Goal: Check status: Check status

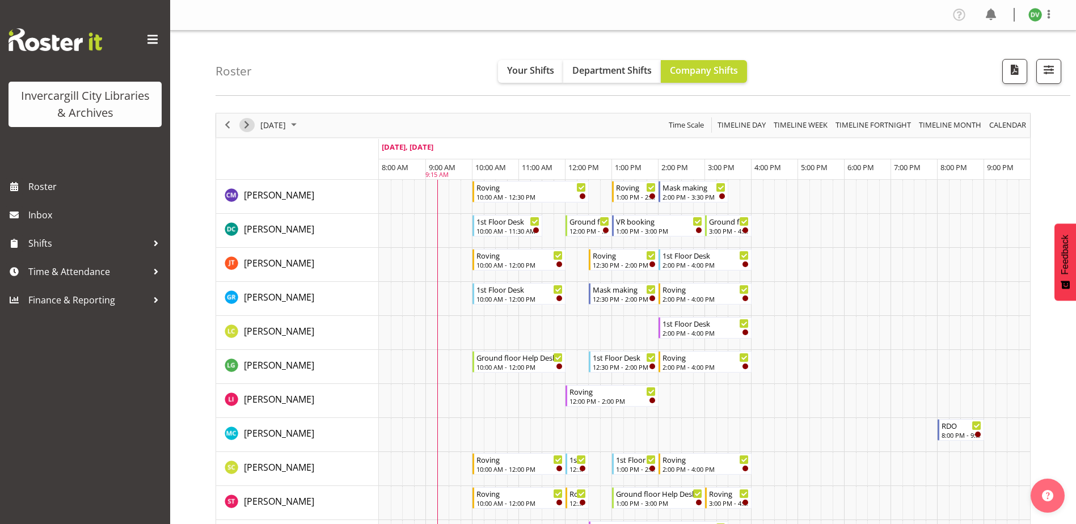
click at [248, 126] on span "Next" at bounding box center [247, 125] width 14 height 14
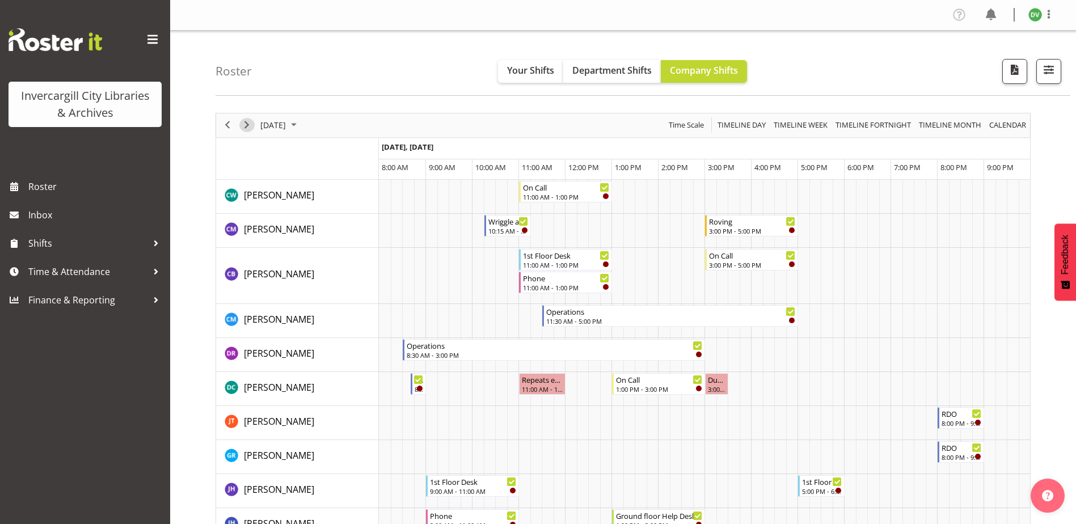
click at [247, 123] on span "Next" at bounding box center [247, 125] width 14 height 14
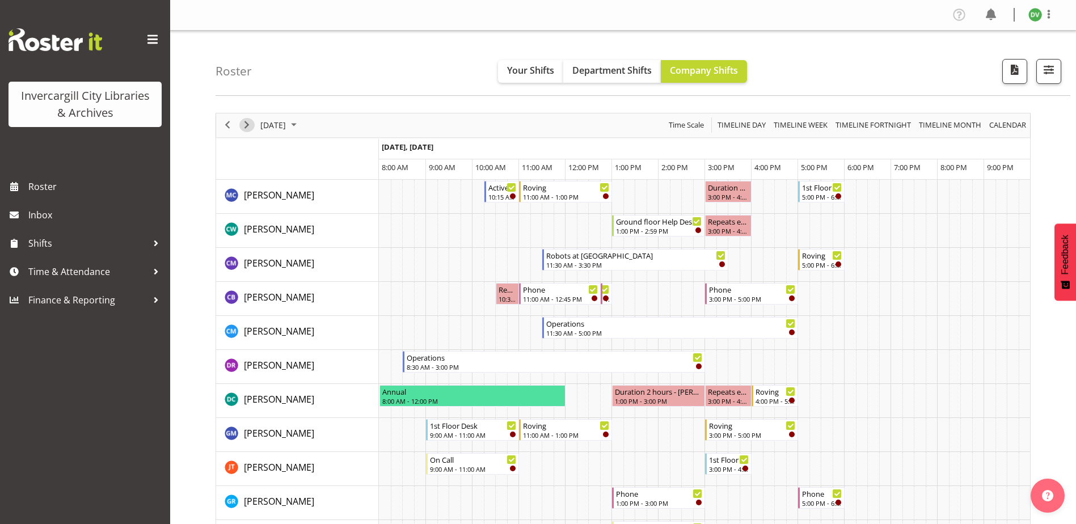
click at [248, 123] on span "Next" at bounding box center [247, 125] width 14 height 14
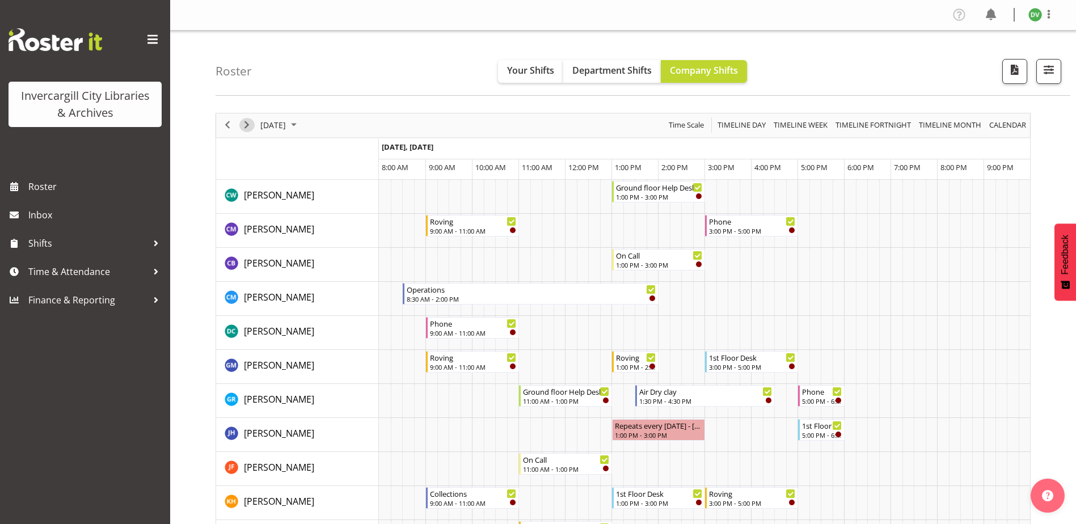
click at [249, 128] on span "Next" at bounding box center [247, 125] width 14 height 14
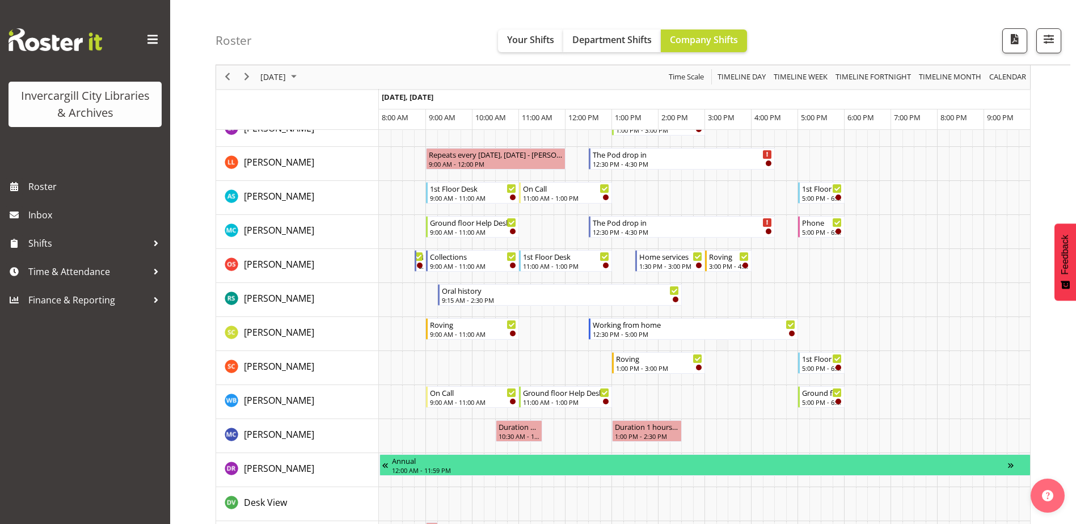
scroll to position [624, 0]
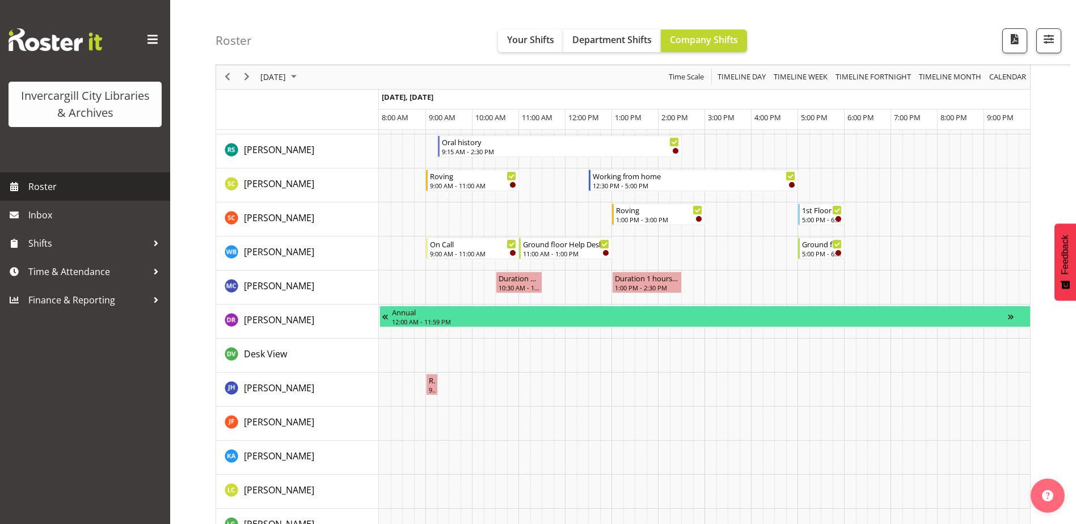
click at [46, 188] on span "Roster" at bounding box center [96, 186] width 136 height 17
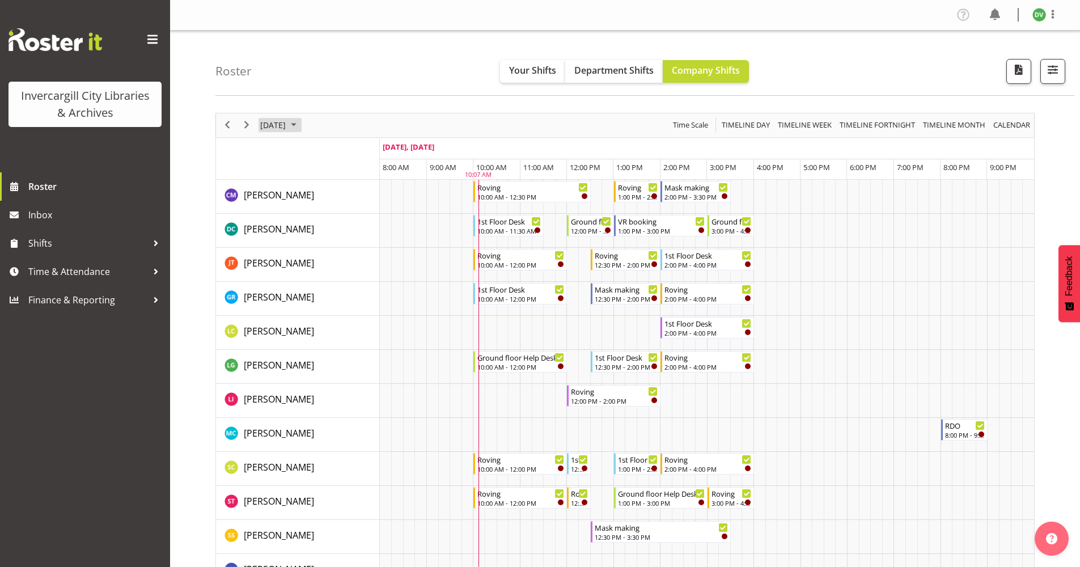
click at [301, 122] on span "September 2025" at bounding box center [294, 125] width 14 height 14
click at [292, 269] on span "29" at bounding box center [290, 269] width 17 height 17
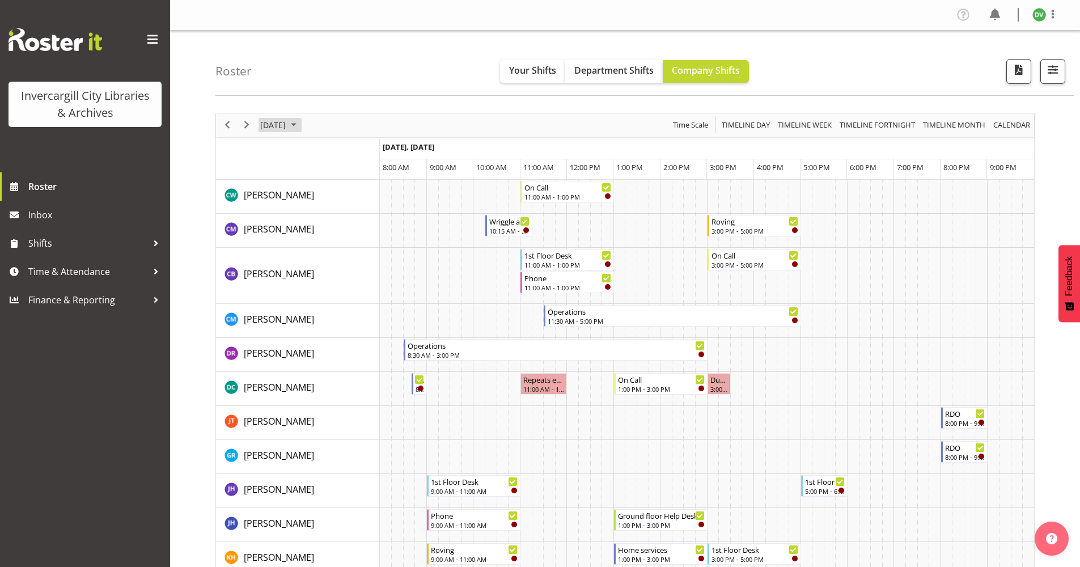
click at [301, 127] on span "September 2025" at bounding box center [294, 125] width 14 height 14
click at [271, 267] on span "28" at bounding box center [272, 269] width 17 height 17
